Goal: Navigation & Orientation: Find specific page/section

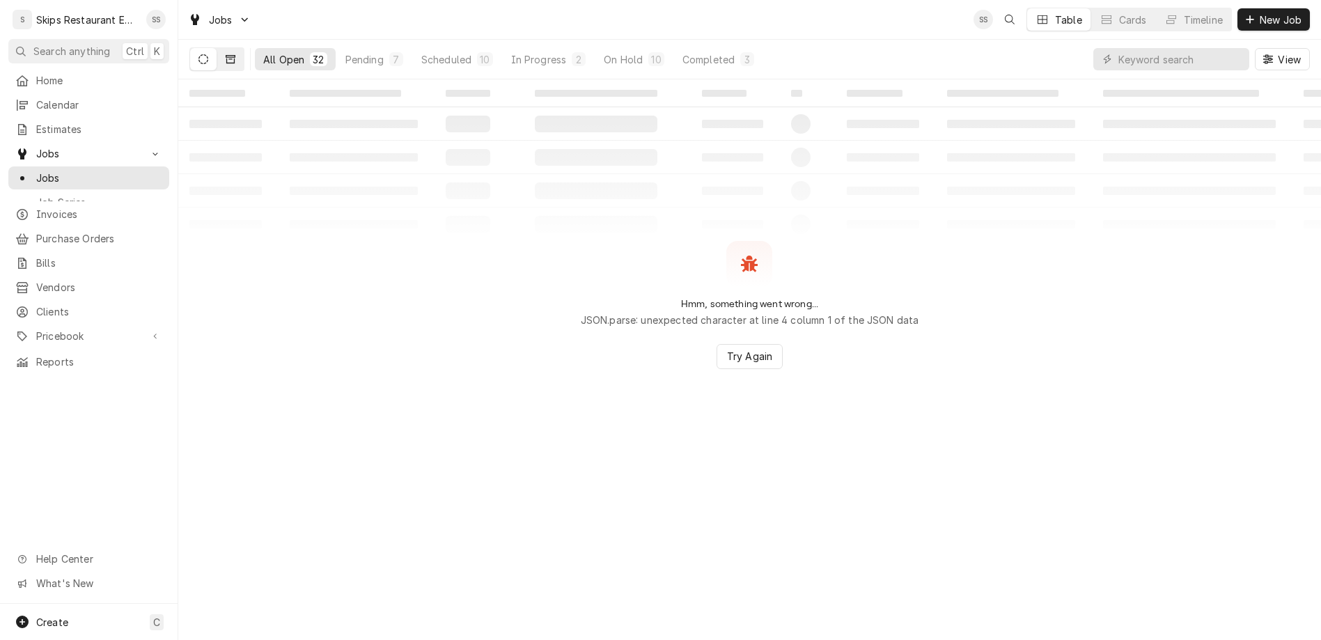
click at [226, 54] on icon "Dynamic Content Wrapper" at bounding box center [231, 59] width 10 height 10
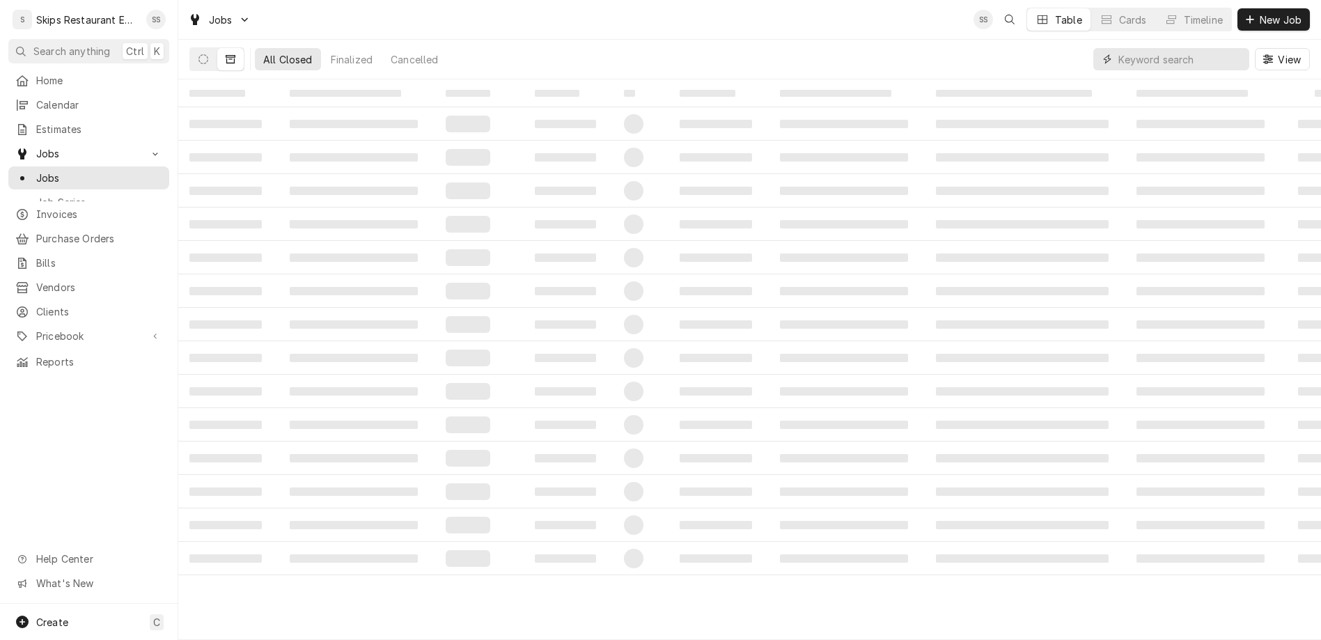
click at [1194, 48] on input "Dynamic Content Wrapper" at bounding box center [1180, 59] width 124 height 22
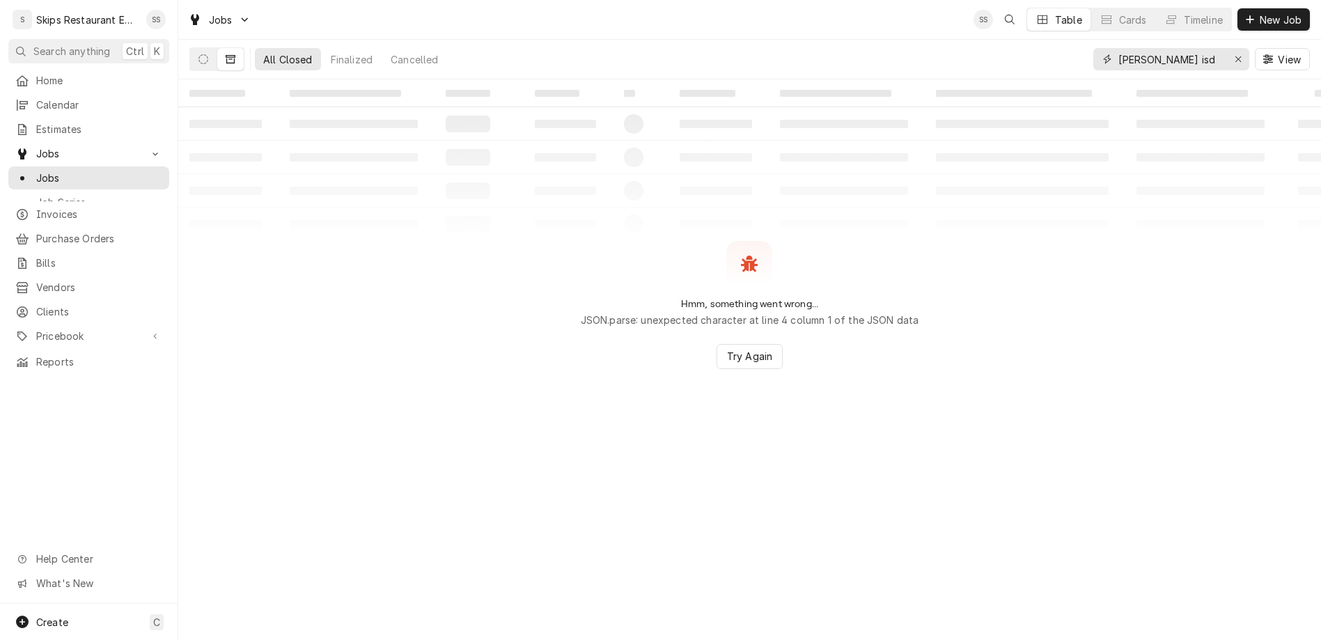
click at [1219, 48] on input "refugio isd" at bounding box center [1170, 59] width 104 height 22
type input "refugio isd"
click at [1242, 54] on icon "Erase input" at bounding box center [1239, 59] width 8 height 10
click at [1183, 48] on input "Dynamic Content Wrapper" at bounding box center [1183, 59] width 131 height 22
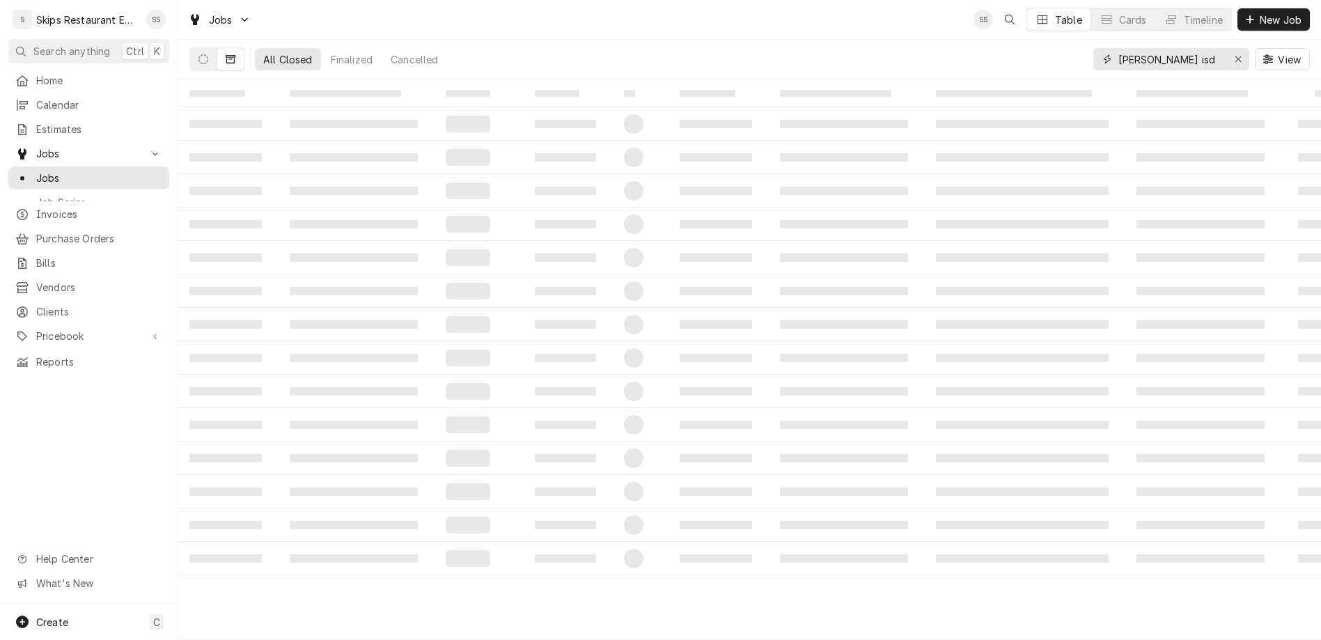
type input "refugio isd"
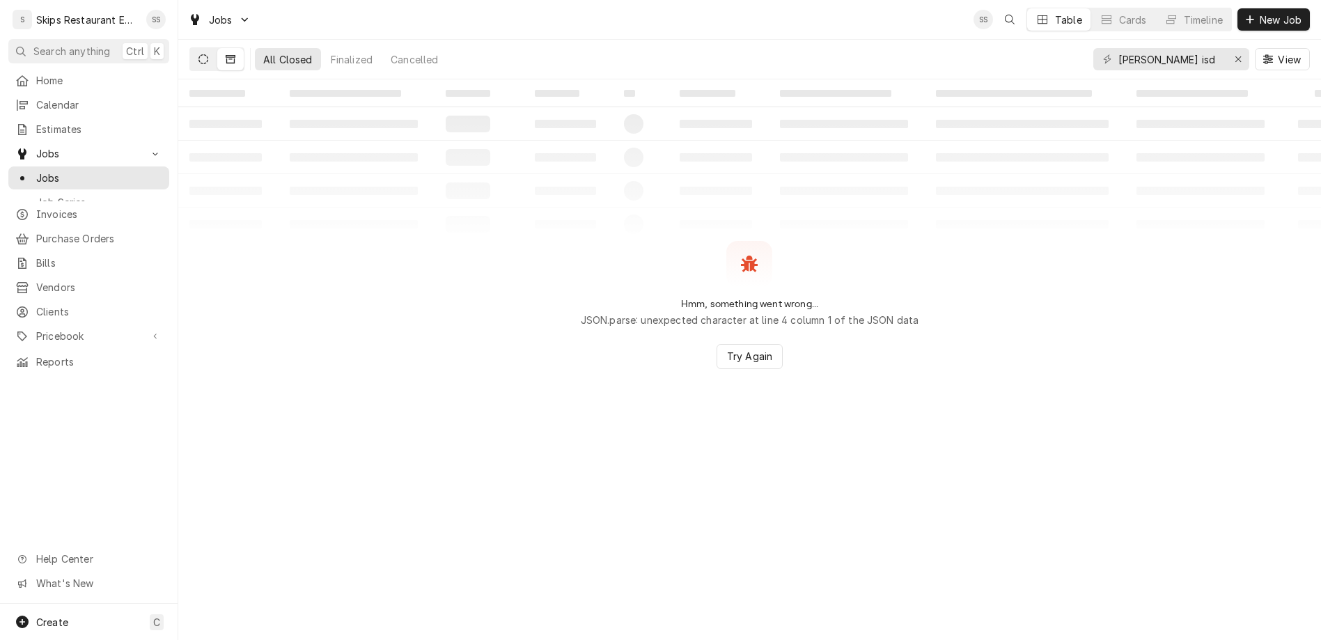
click at [198, 54] on icon "Dynamic Content Wrapper" at bounding box center [203, 59] width 10 height 10
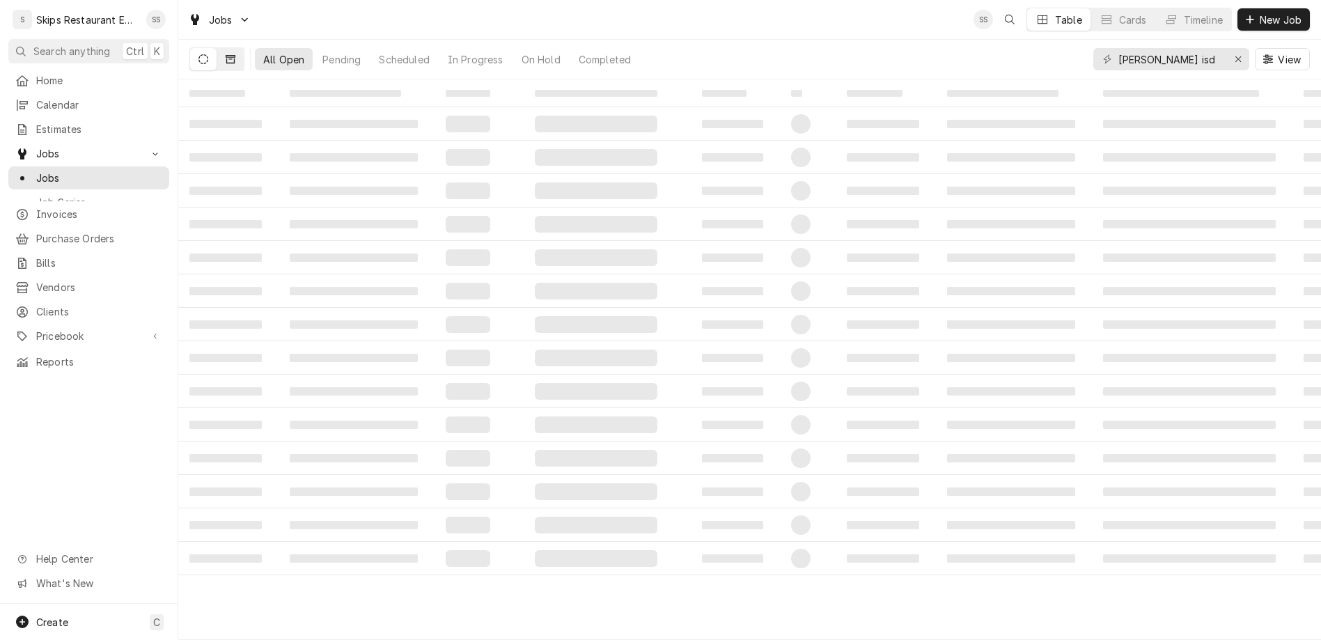
click at [226, 54] on icon "Dynamic Content Wrapper" at bounding box center [231, 59] width 10 height 10
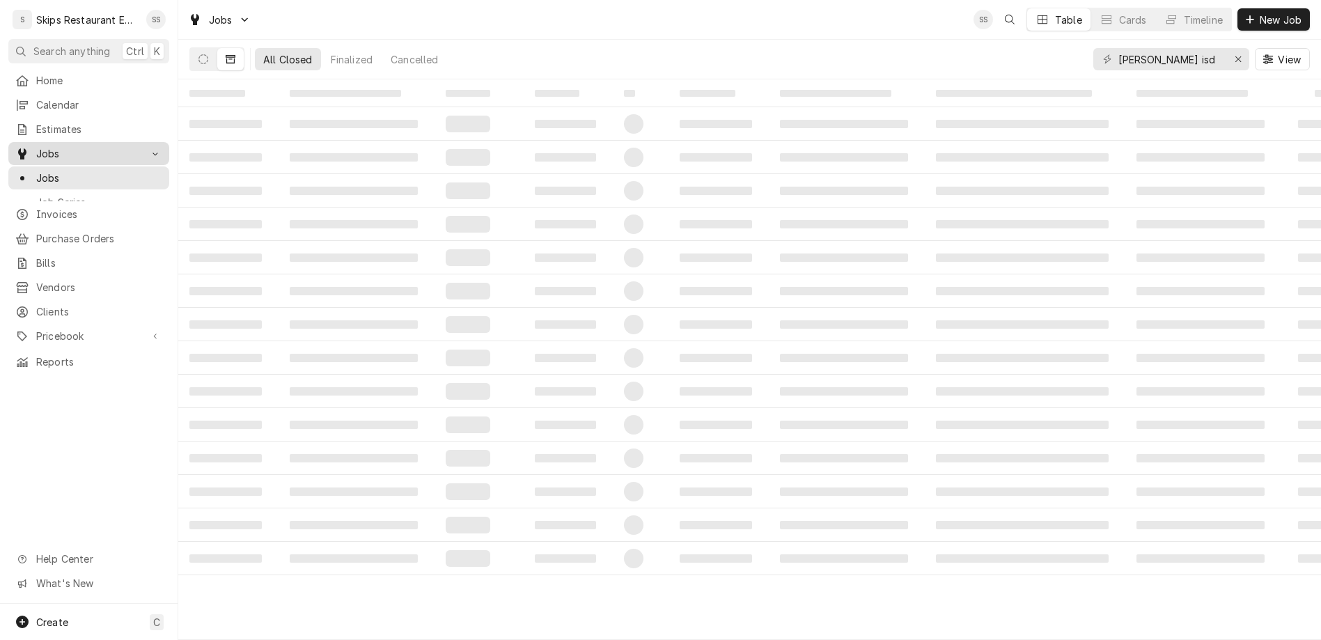
click at [30, 142] on link "Jobs" at bounding box center [88, 153] width 161 height 23
click at [36, 146] on span "Jobs" at bounding box center [88, 153] width 105 height 15
click at [36, 171] on span "Jobs" at bounding box center [99, 178] width 126 height 15
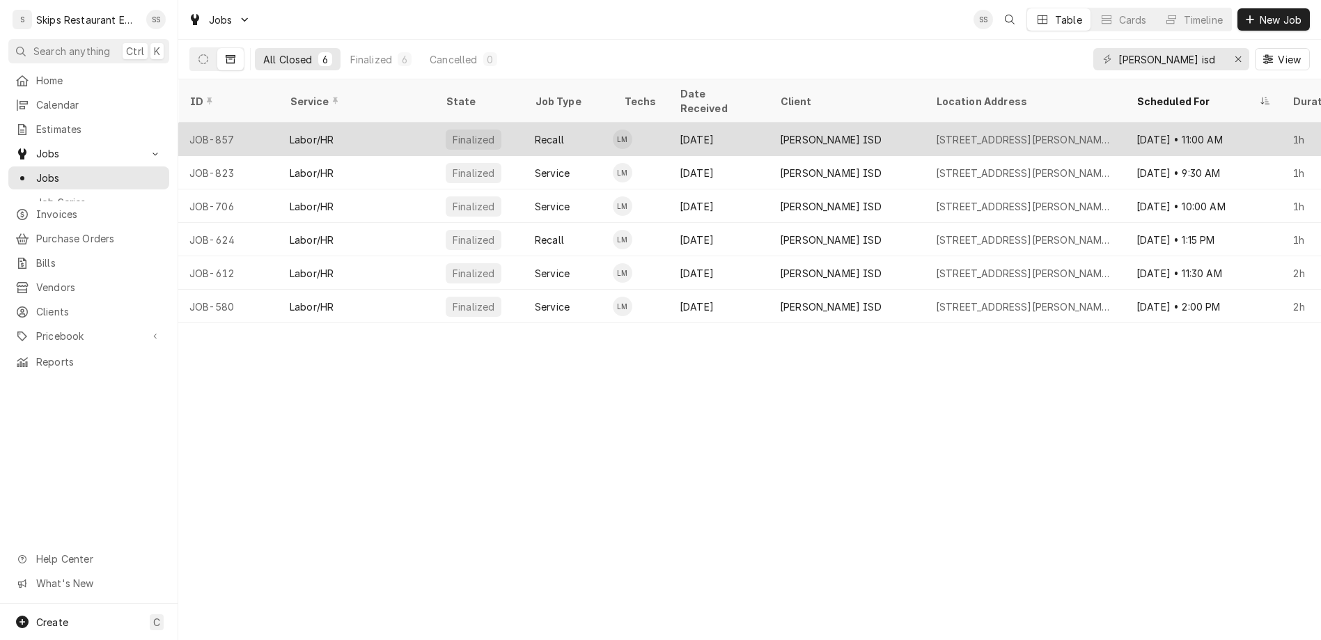
click at [535, 132] on div "Recall" at bounding box center [549, 139] width 29 height 15
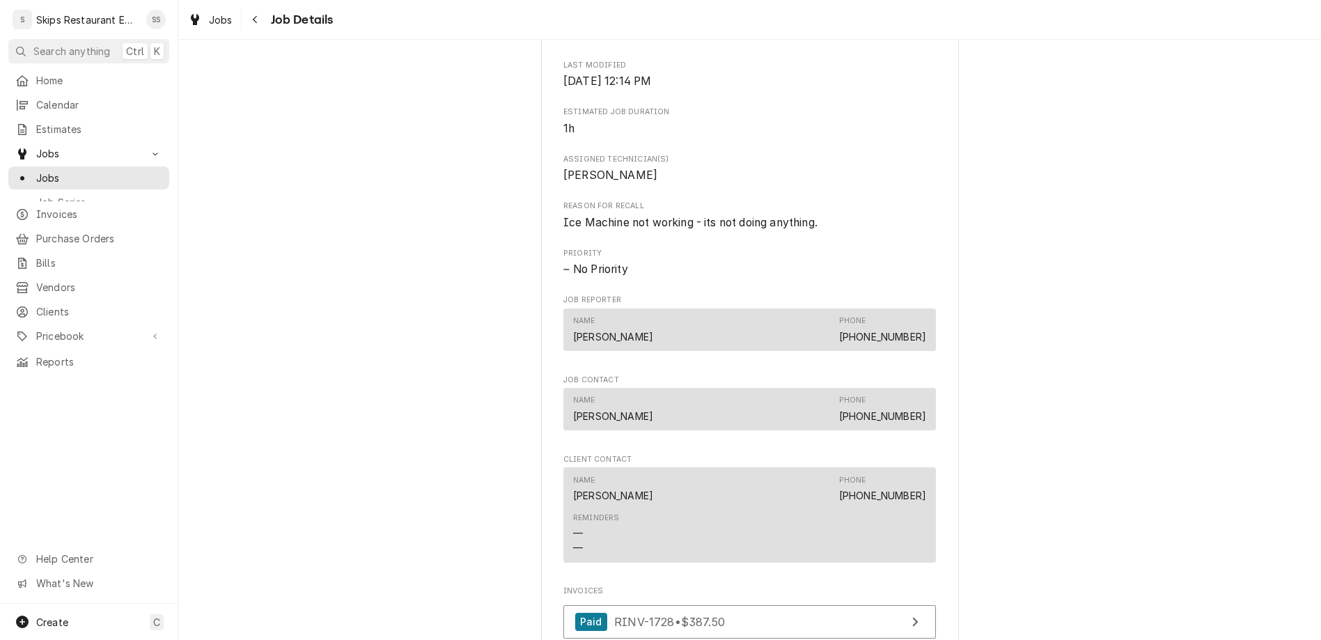
scroll to position [691, 0]
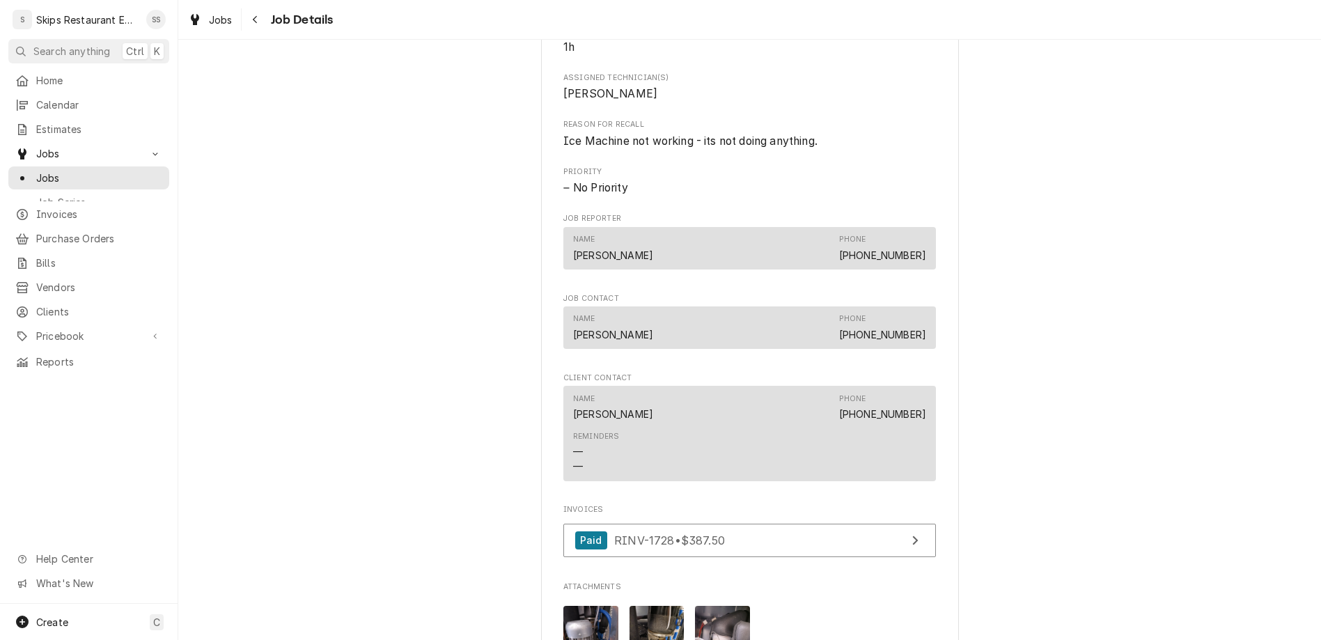
scroll to position [706, 0]
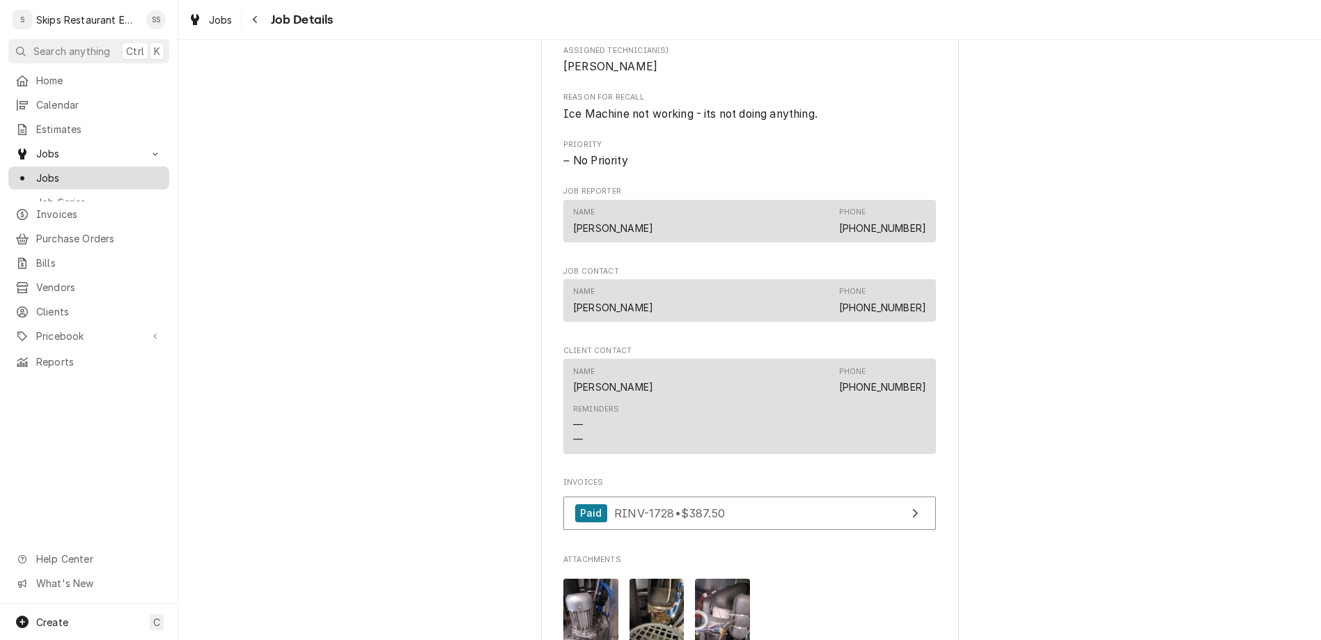
click at [36, 171] on span "Jobs" at bounding box center [99, 178] width 126 height 15
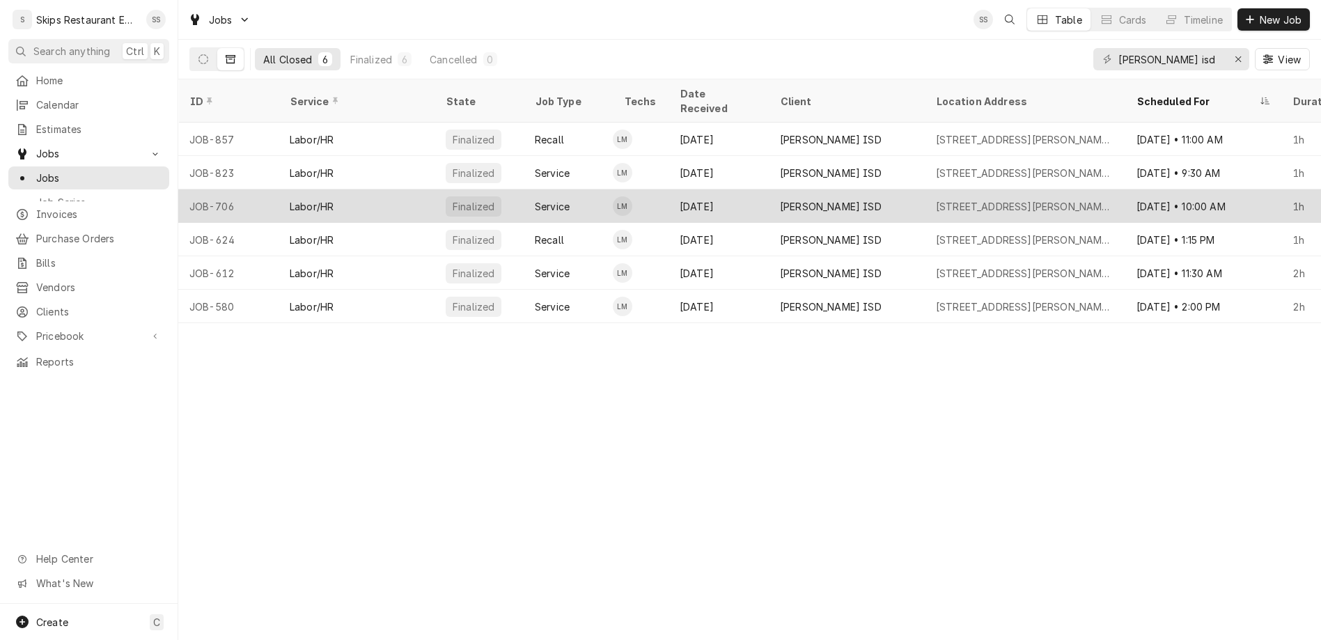
click at [669, 189] on div "Jun 14" at bounding box center [719, 205] width 100 height 33
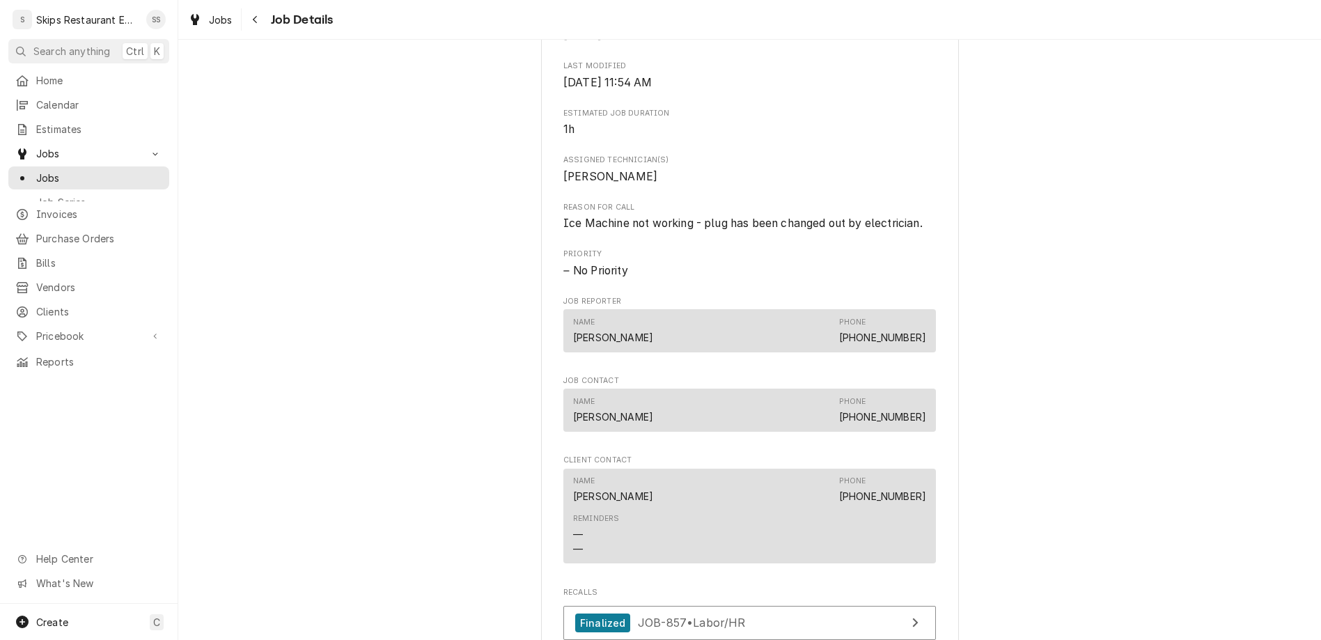
scroll to position [357, 0]
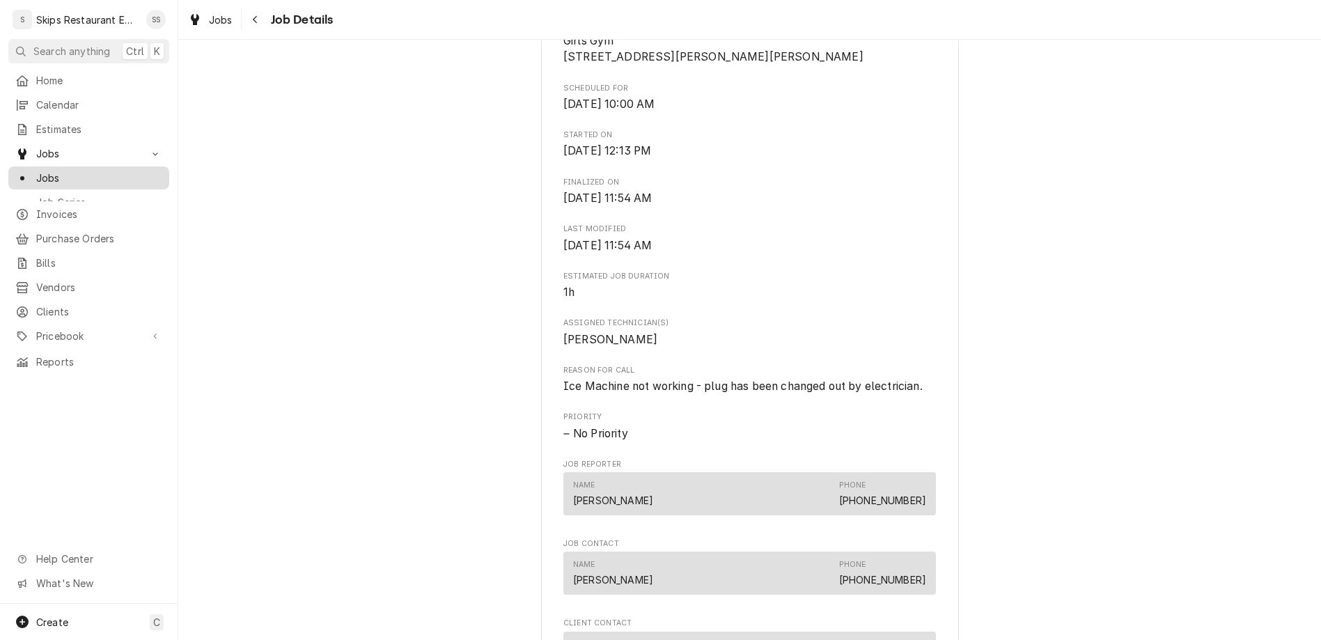
click at [34, 166] on link "Jobs" at bounding box center [88, 177] width 161 height 23
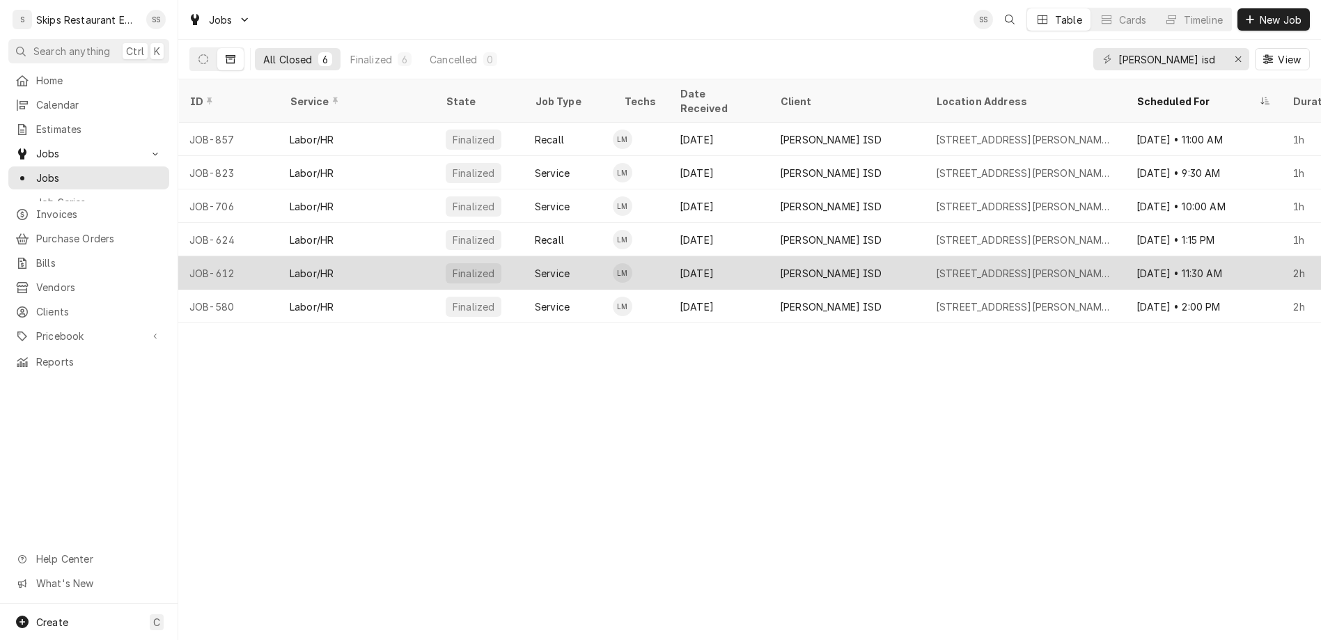
click at [780, 266] on div "[PERSON_NAME] ISD" at bounding box center [831, 273] width 102 height 15
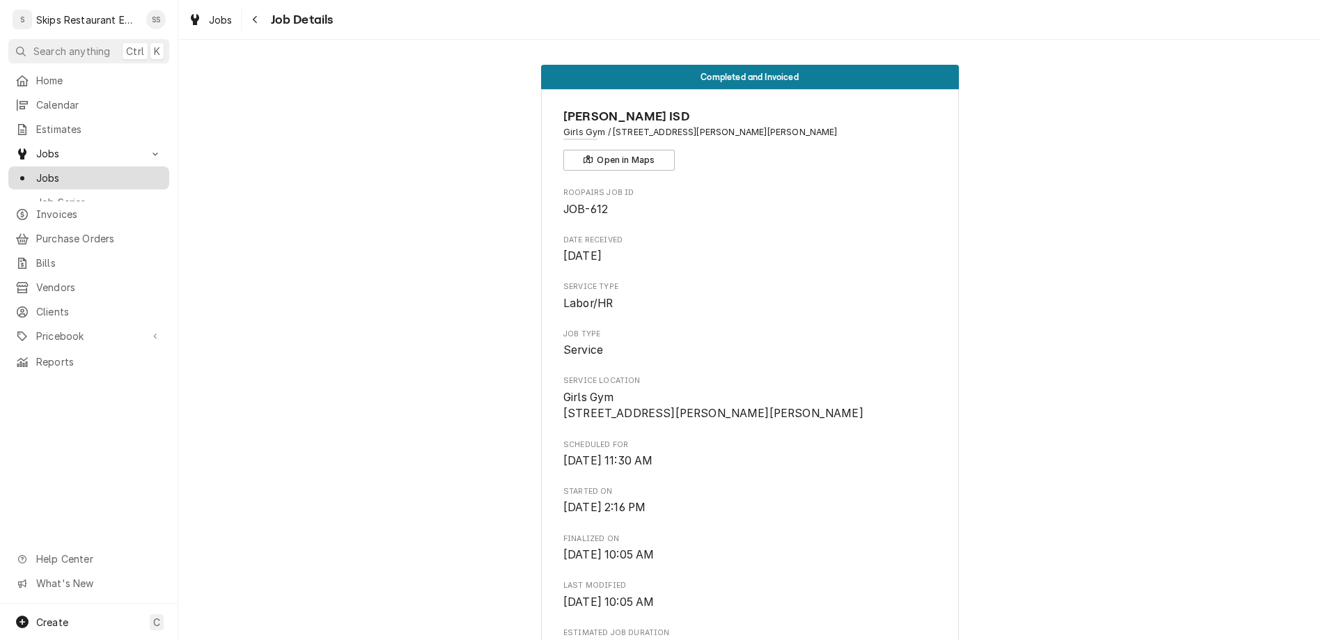
click at [36, 171] on span "Jobs" at bounding box center [99, 178] width 126 height 15
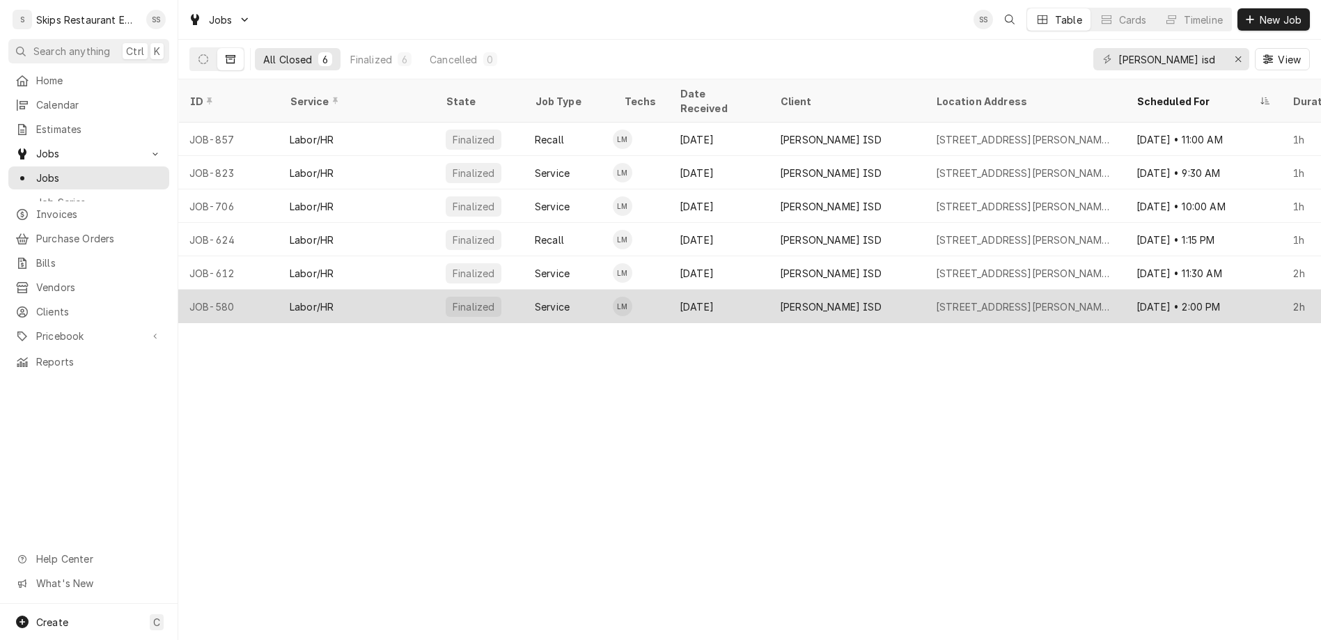
click at [669, 290] on div "[DATE]" at bounding box center [719, 306] width 100 height 33
click at [669, 290] on div "Apr 8" at bounding box center [719, 306] width 100 height 33
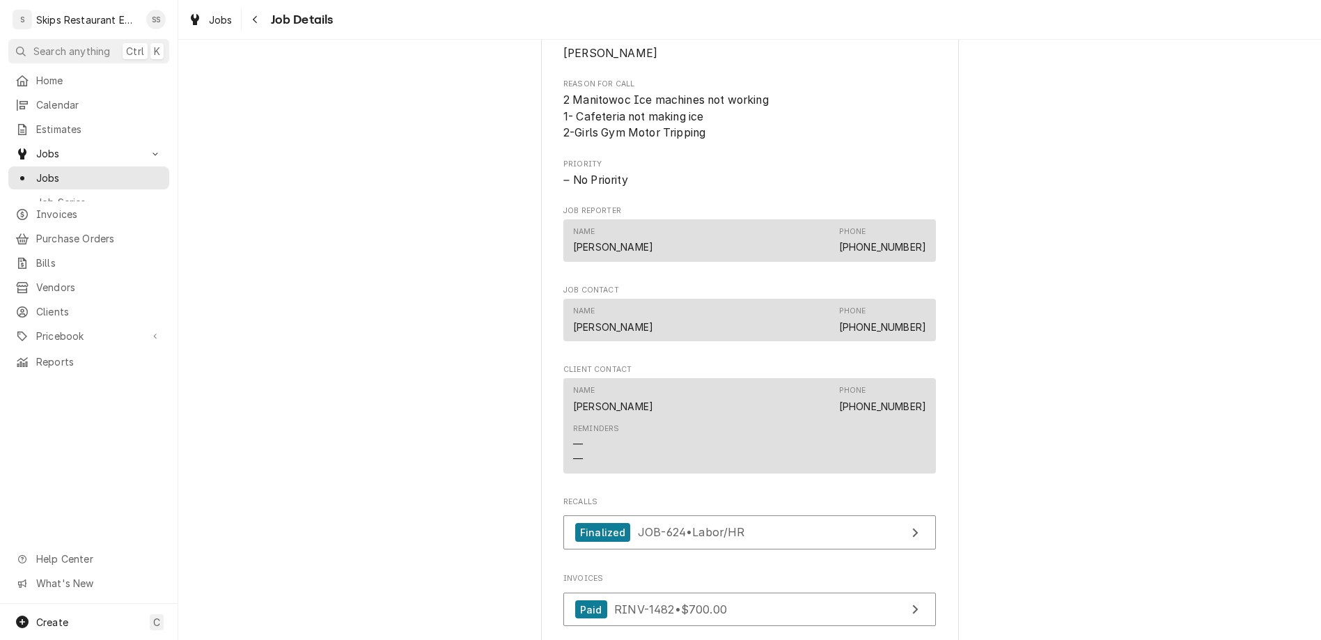
scroll to position [643, 0]
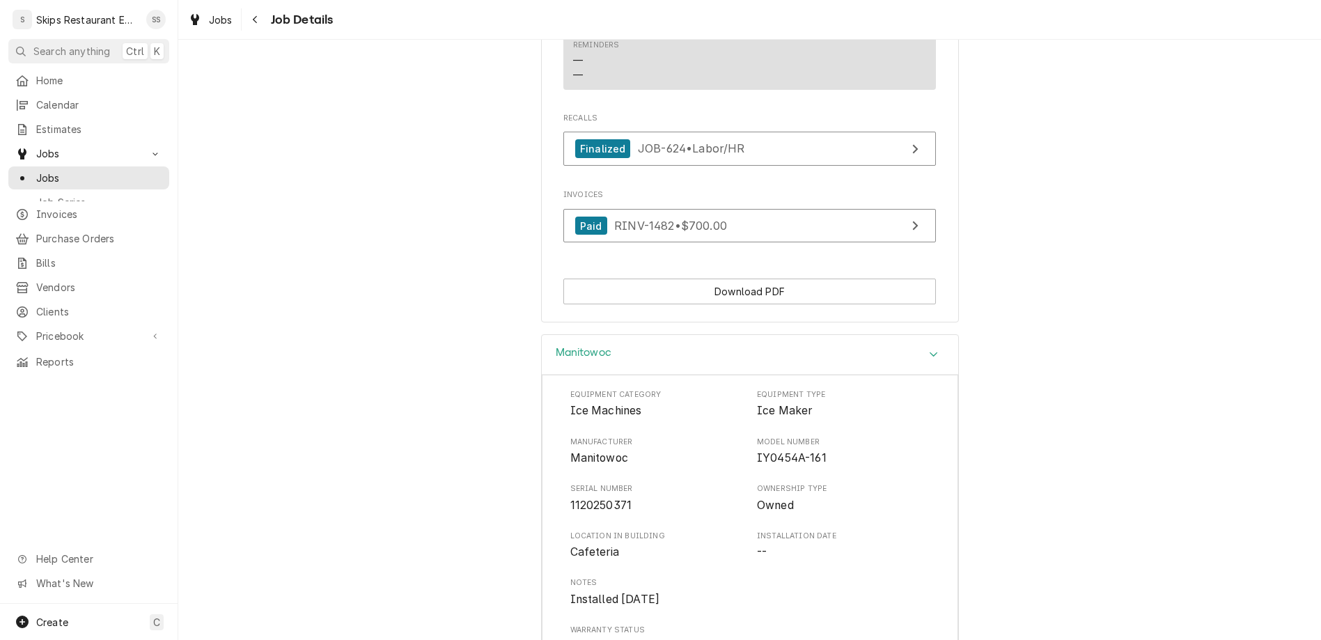
scroll to position [1028, 0]
